Goal: Information Seeking & Learning: Check status

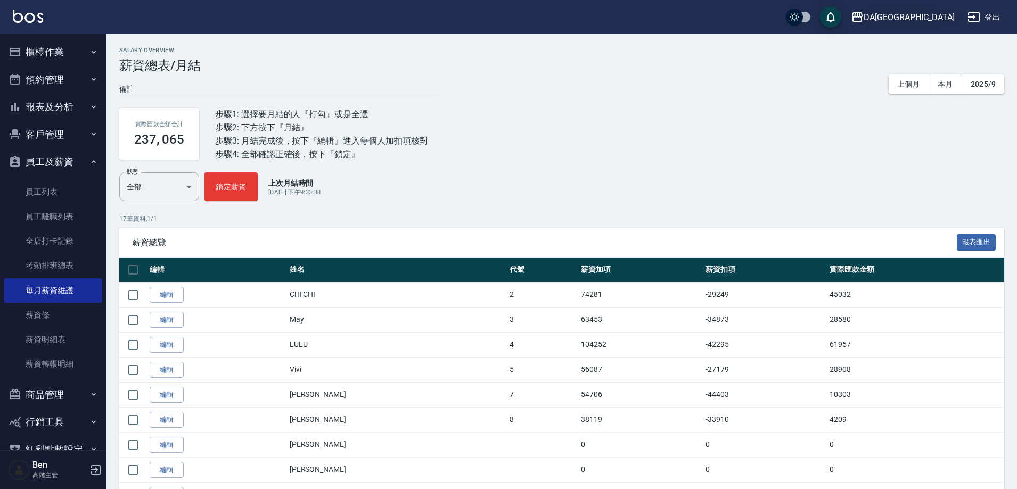
click at [935, 26] on button "DA蘆洲" at bounding box center [902, 17] width 112 height 22
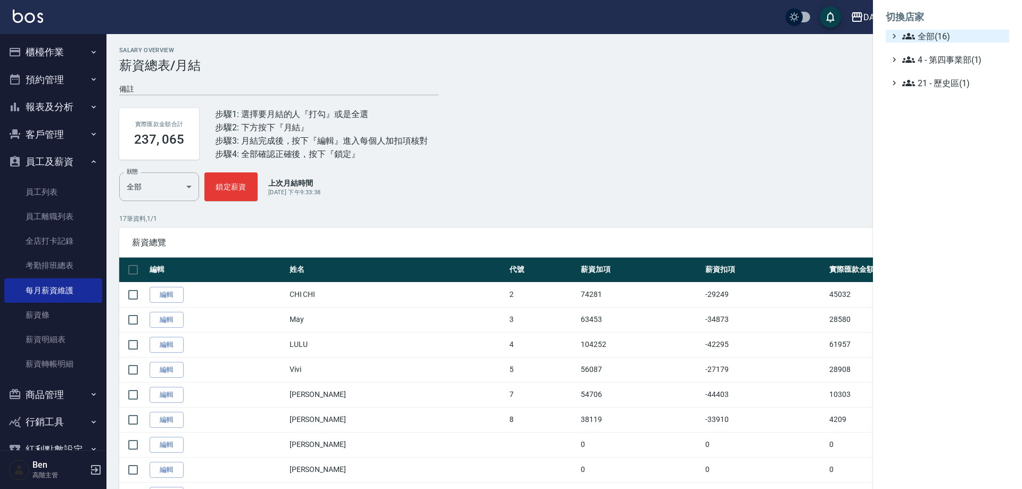
click at [938, 38] on span "全部(16)" at bounding box center [953, 36] width 103 height 13
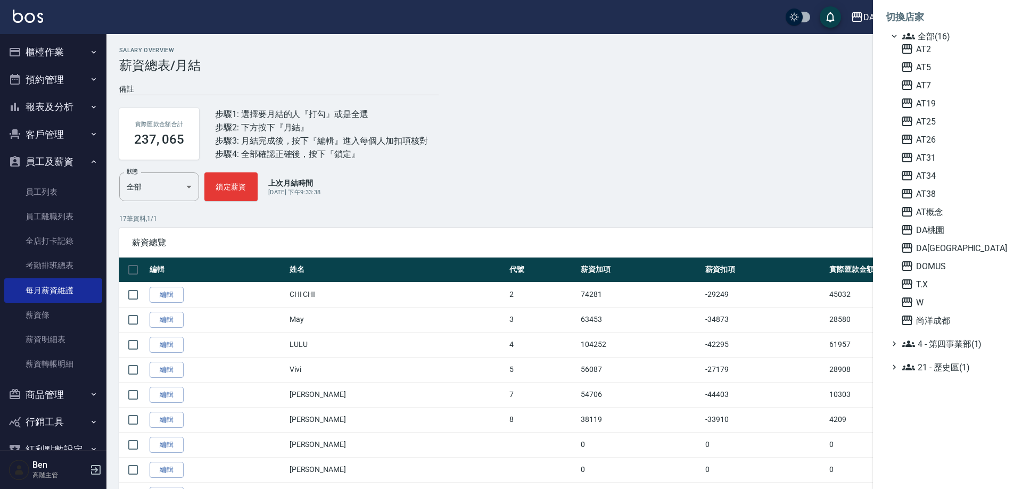
click at [940, 276] on div "AT2 AT5 AT7 AT19 AT25 AT26 AT31 AT34 AT38 AT概念 DA桃園 DA蘆洲 DOMUS T.X W 尚洋成都" at bounding box center [952, 185] width 113 height 284
click at [936, 286] on span "T.X" at bounding box center [953, 284] width 104 height 13
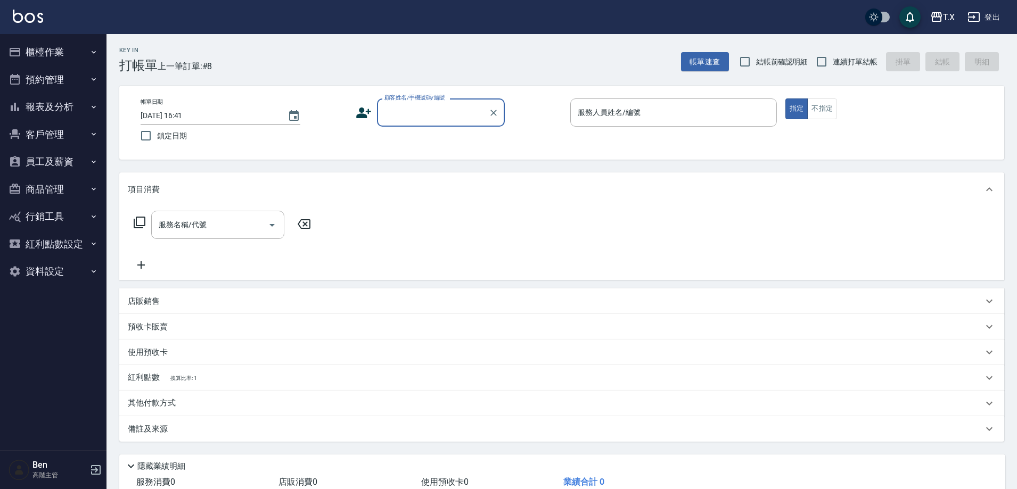
click at [54, 117] on button "報表及分析" at bounding box center [53, 107] width 98 height 28
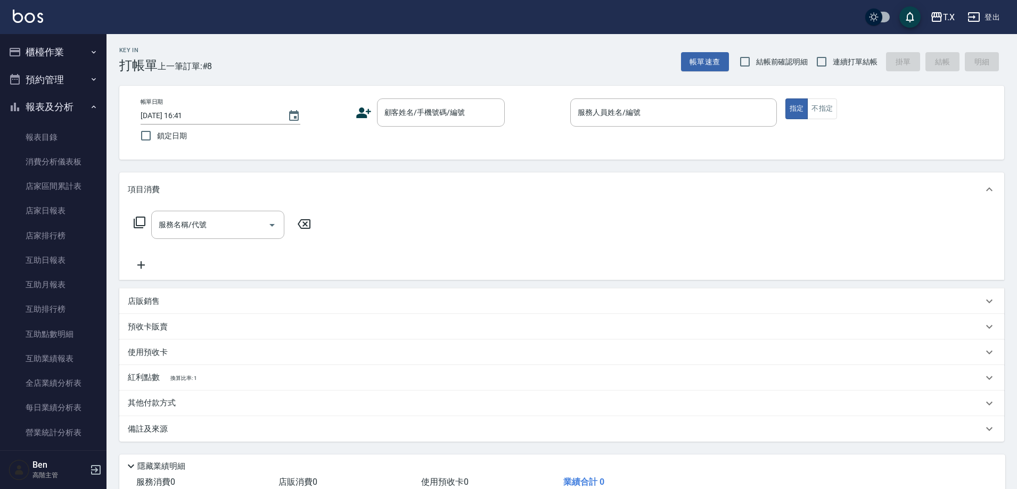
click at [57, 105] on button "報表及分析" at bounding box center [53, 107] width 98 height 28
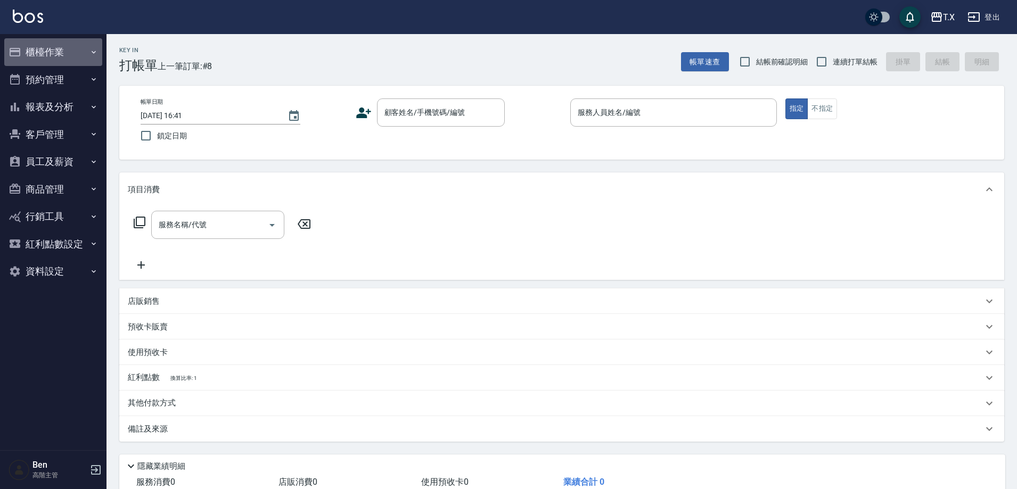
click at [60, 40] on button "櫃檯作業" at bounding box center [53, 52] width 98 height 28
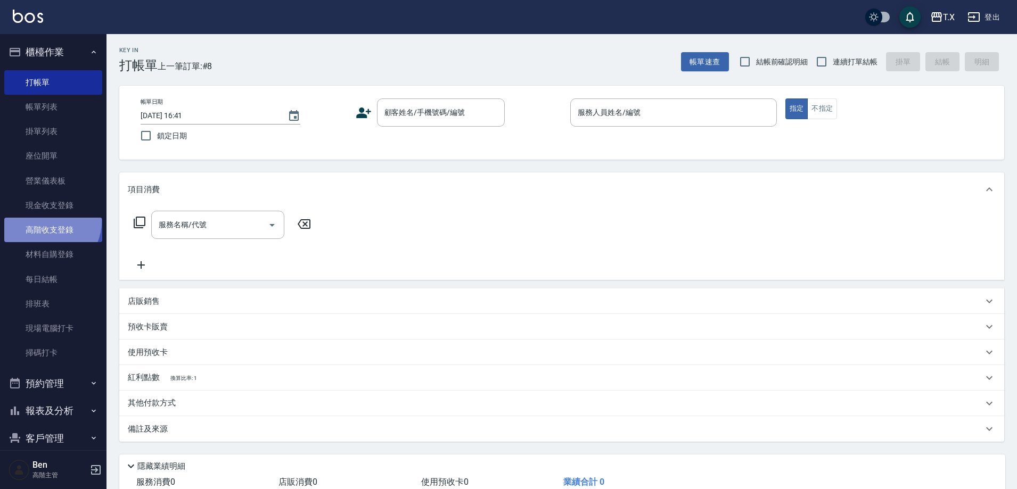
click at [49, 222] on link "高階收支登錄" at bounding box center [53, 230] width 98 height 24
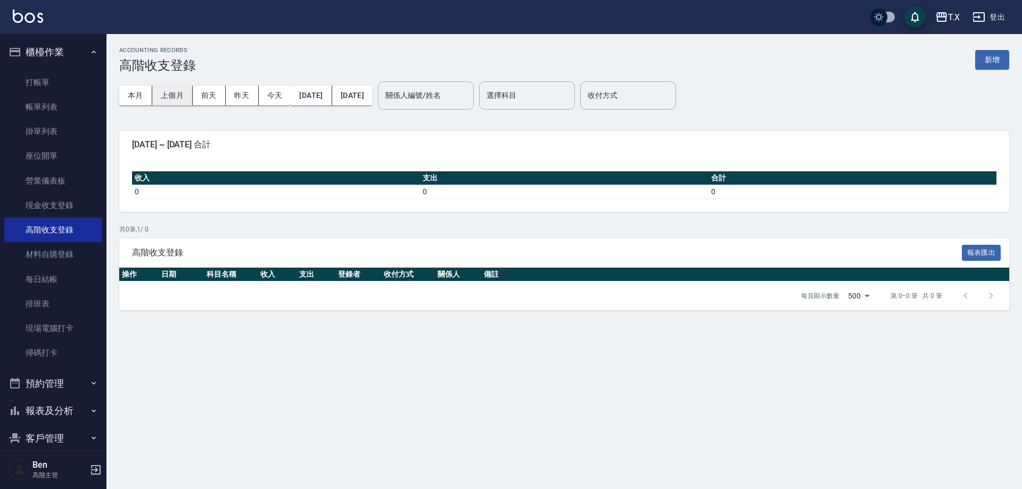
click at [177, 96] on button "上個月" at bounding box center [172, 96] width 40 height 20
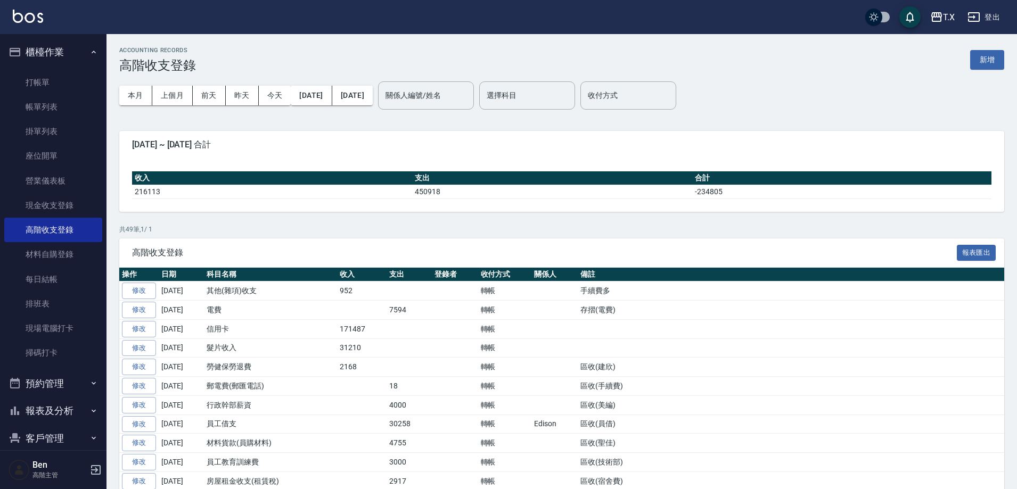
click at [660, 114] on div "本月 上個月 [DATE] [DATE] [DATE] [DATE] [DATE] 關係人編號/姓名 關係人編號/姓名 選擇科目 選擇科目 收付方式 收付方式" at bounding box center [561, 95] width 885 height 45
click at [661, 100] on input "收付方式" at bounding box center [628, 95] width 86 height 19
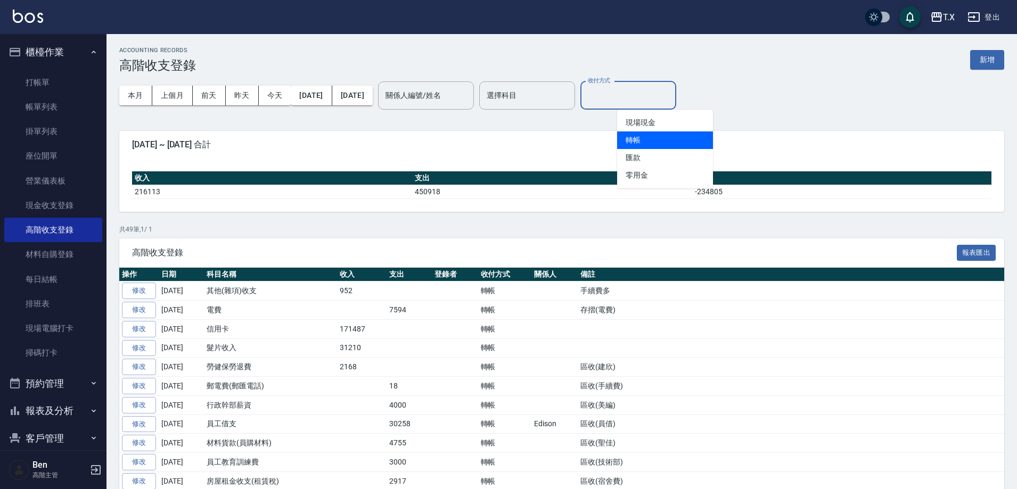
click at [665, 141] on li "轉帳" at bounding box center [665, 140] width 96 height 18
type input "轉帳"
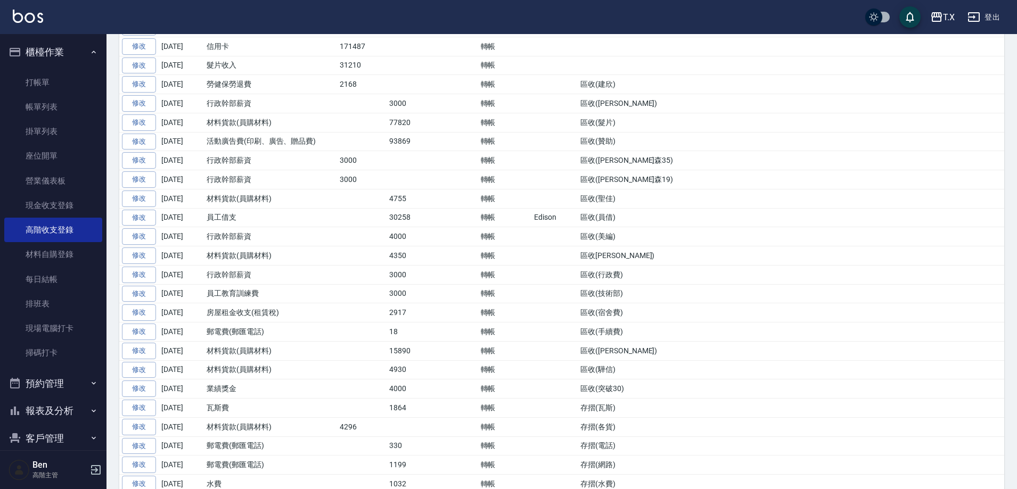
scroll to position [367, 0]
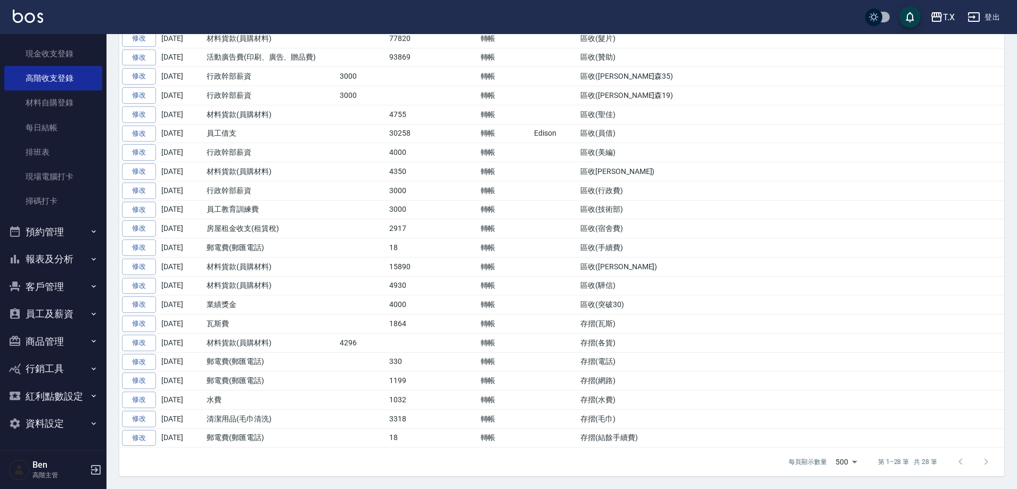
click at [67, 266] on button "報表及分析" at bounding box center [53, 259] width 98 height 28
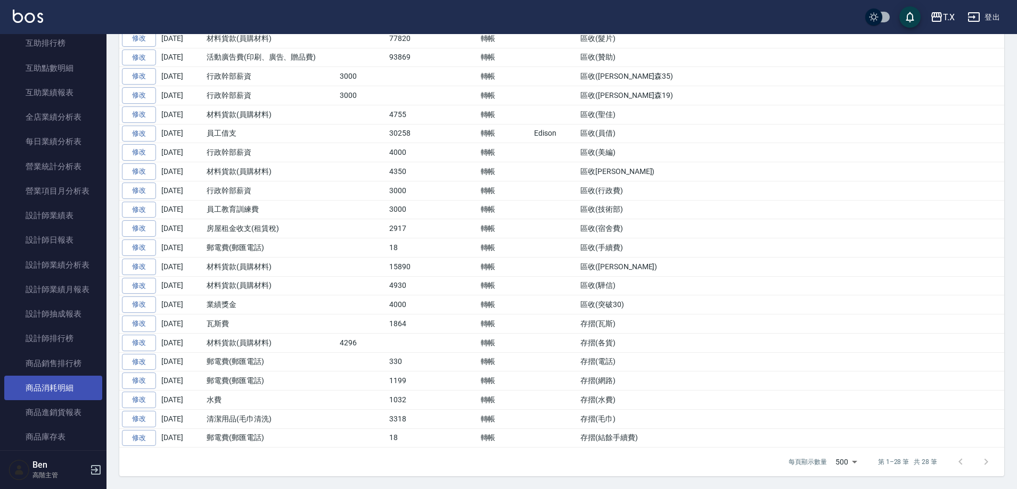
scroll to position [631, 0]
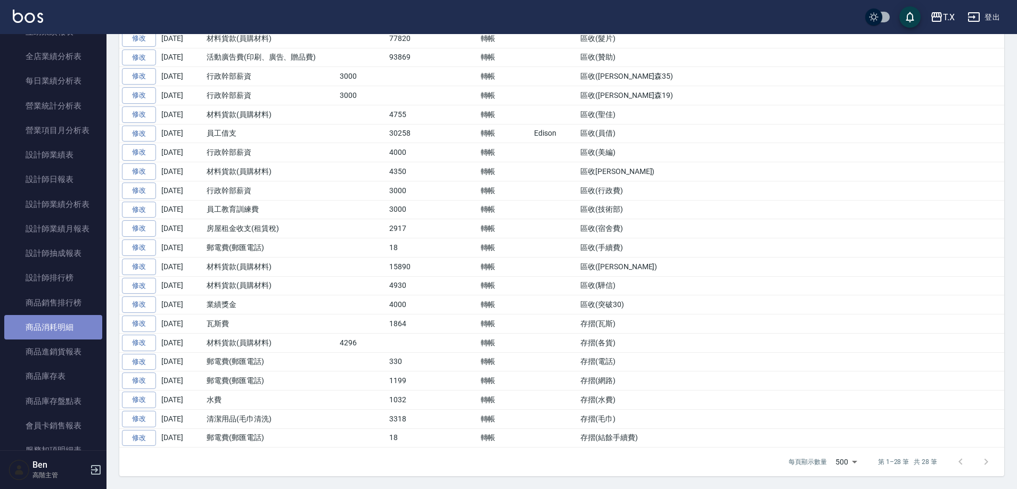
click at [57, 329] on link "商品消耗明細" at bounding box center [53, 327] width 98 height 24
